Goal: Task Accomplishment & Management: Manage account settings

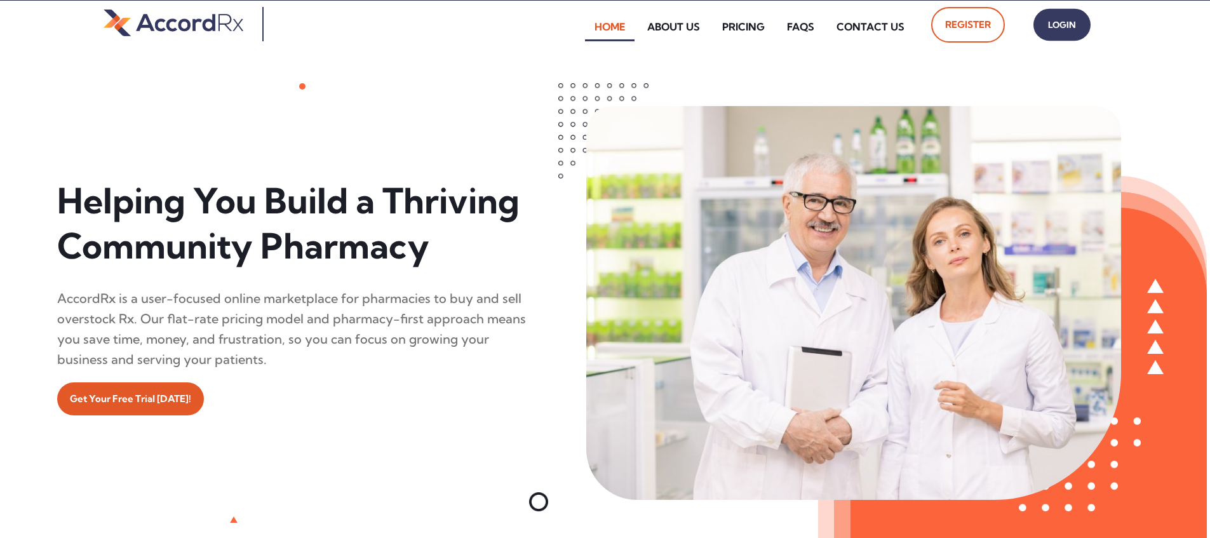
click at [580, 30] on span "Login" at bounding box center [1062, 25] width 32 height 18
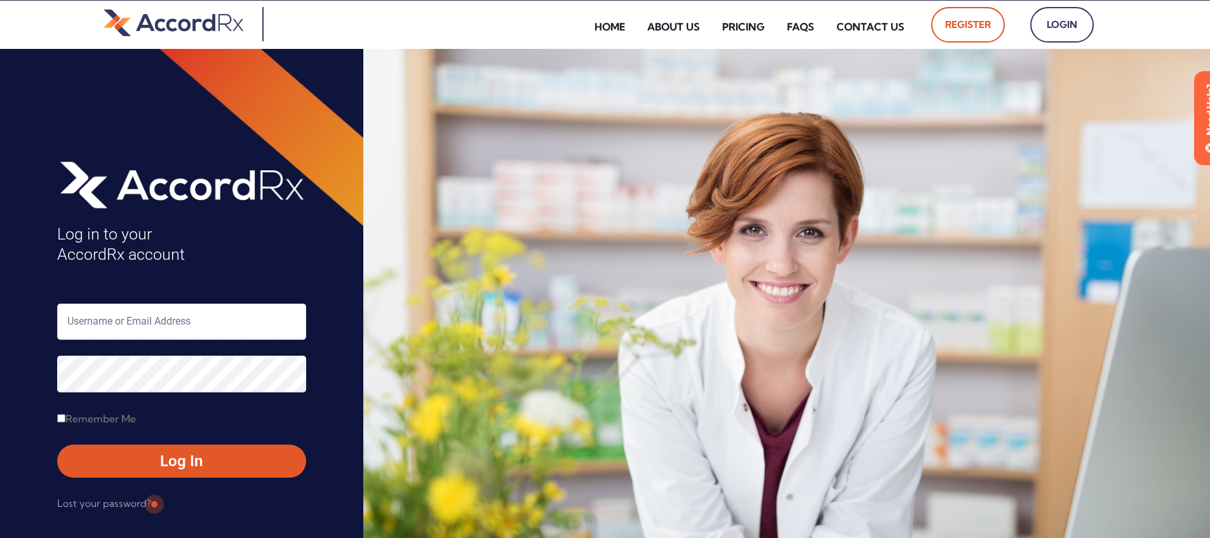
click at [109, 318] on input "text" at bounding box center [181, 322] width 249 height 36
type input "ARX-[PERSON_NAME]"
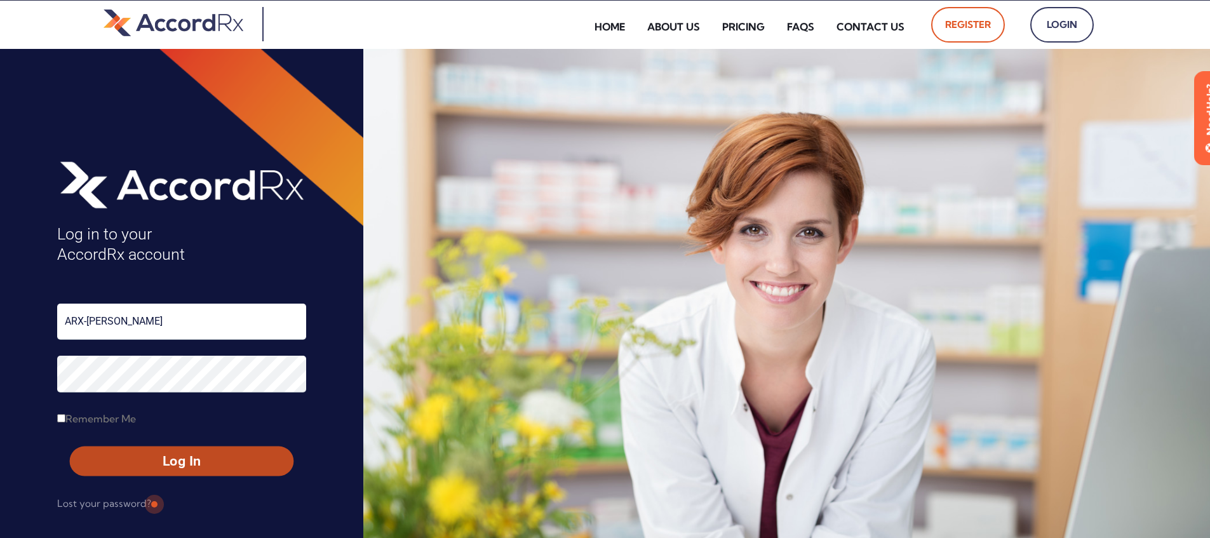
click at [152, 457] on span "Log In" at bounding box center [181, 461] width 201 height 18
